Goal: Information Seeking & Learning: Check status

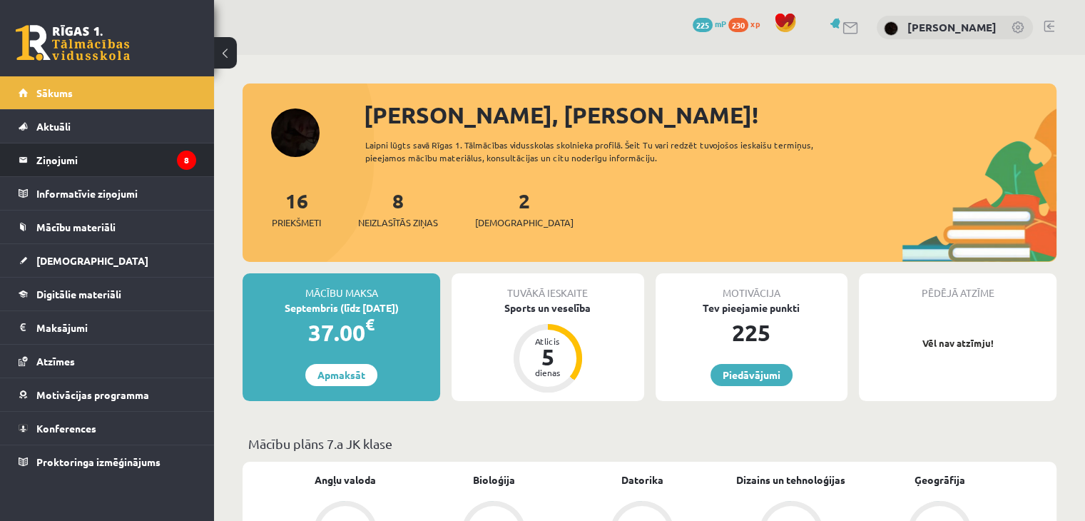
click at [168, 175] on li "Ziņojumi 8" at bounding box center [107, 160] width 214 height 34
click at [173, 160] on legend "Ziņojumi 8" at bounding box center [116, 159] width 160 height 33
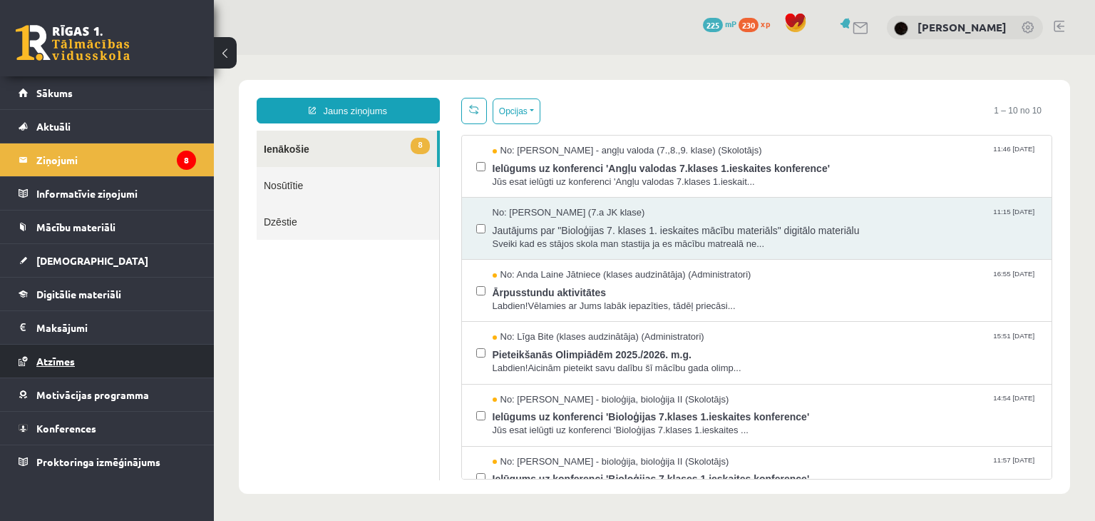
click at [94, 346] on link "Atzīmes" at bounding box center [108, 360] width 178 height 33
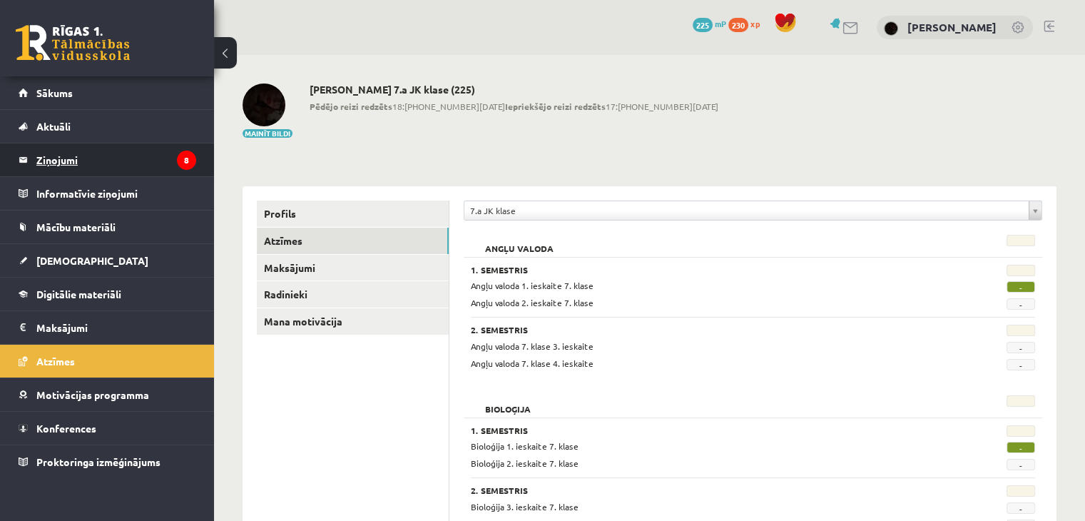
click at [128, 155] on legend "Ziņojumi 8" at bounding box center [116, 159] width 160 height 33
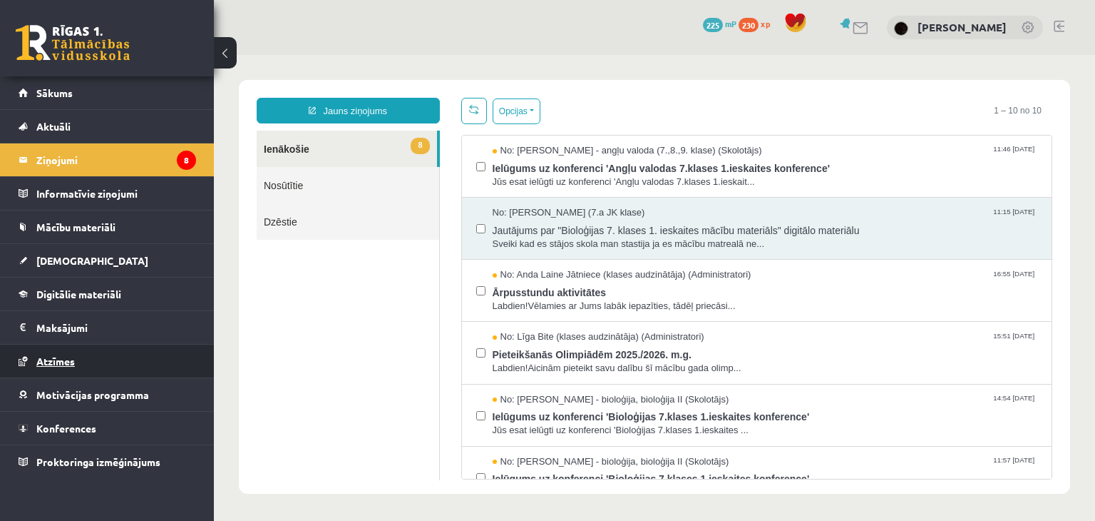
click at [118, 365] on link "Atzīmes" at bounding box center [108, 360] width 178 height 33
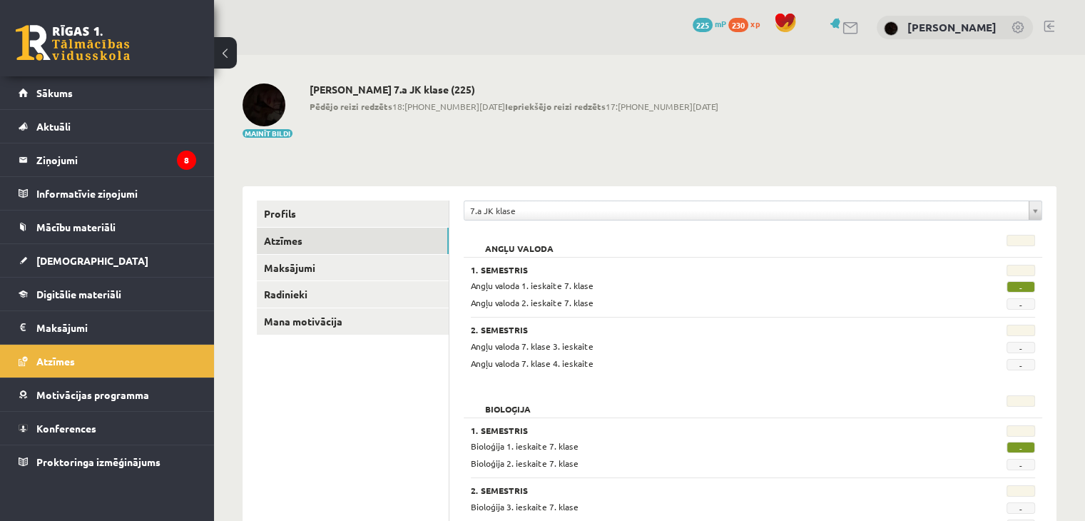
click at [729, 286] on span "-" at bounding box center [1020, 286] width 29 height 11
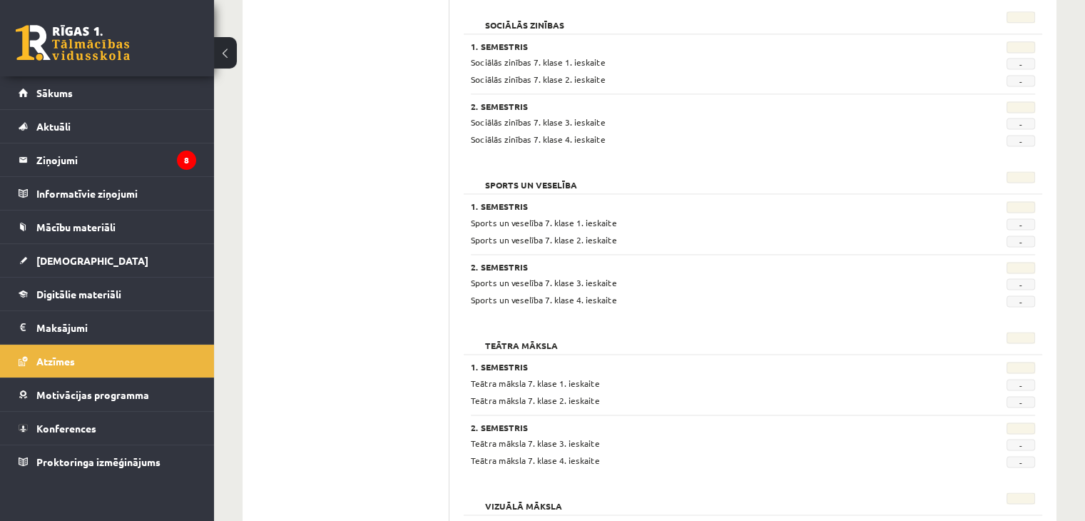
scroll to position [2053, 0]
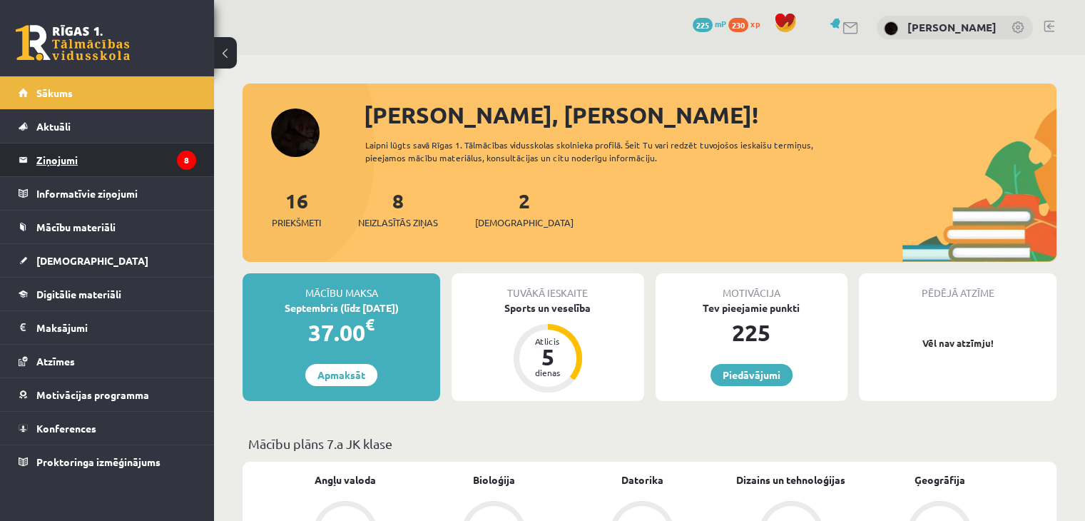
click at [142, 155] on legend "Ziņojumi 8" at bounding box center [116, 159] width 160 height 33
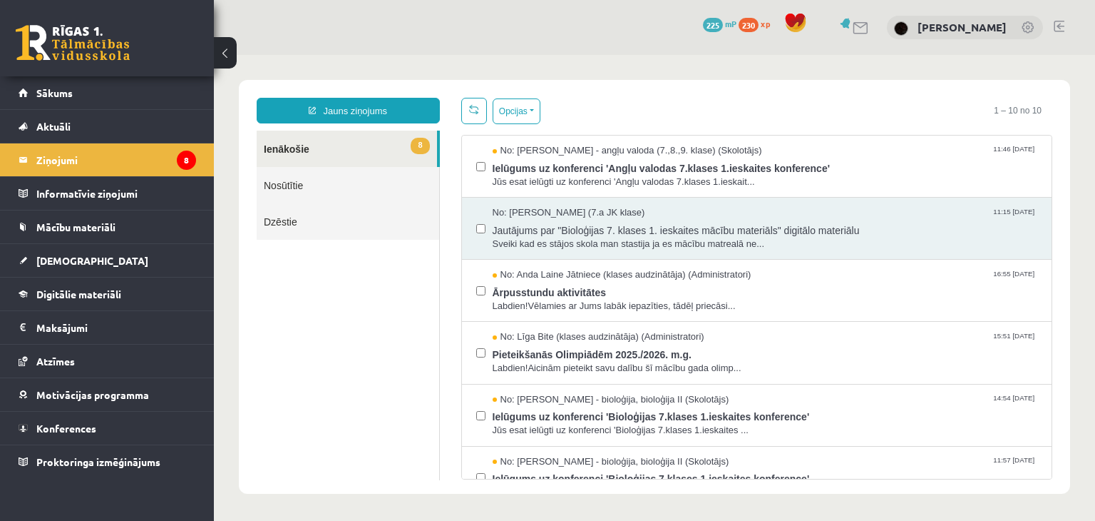
click at [275, 178] on link "Nosūtītie" at bounding box center [348, 185] width 183 height 36
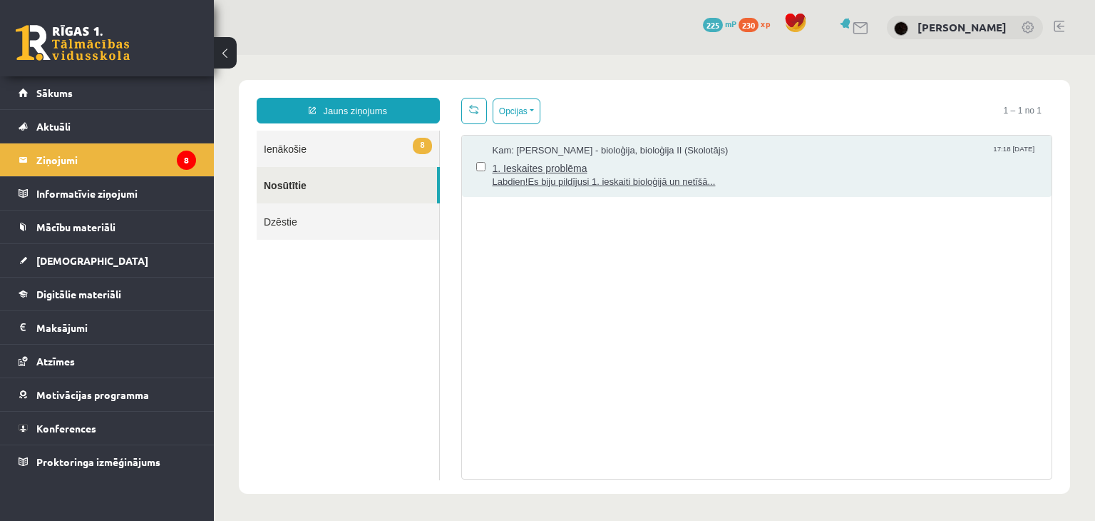
click at [539, 169] on span "1. Ieskaites problēma" at bounding box center [765, 167] width 545 height 18
